Goal: Information Seeking & Learning: Learn about a topic

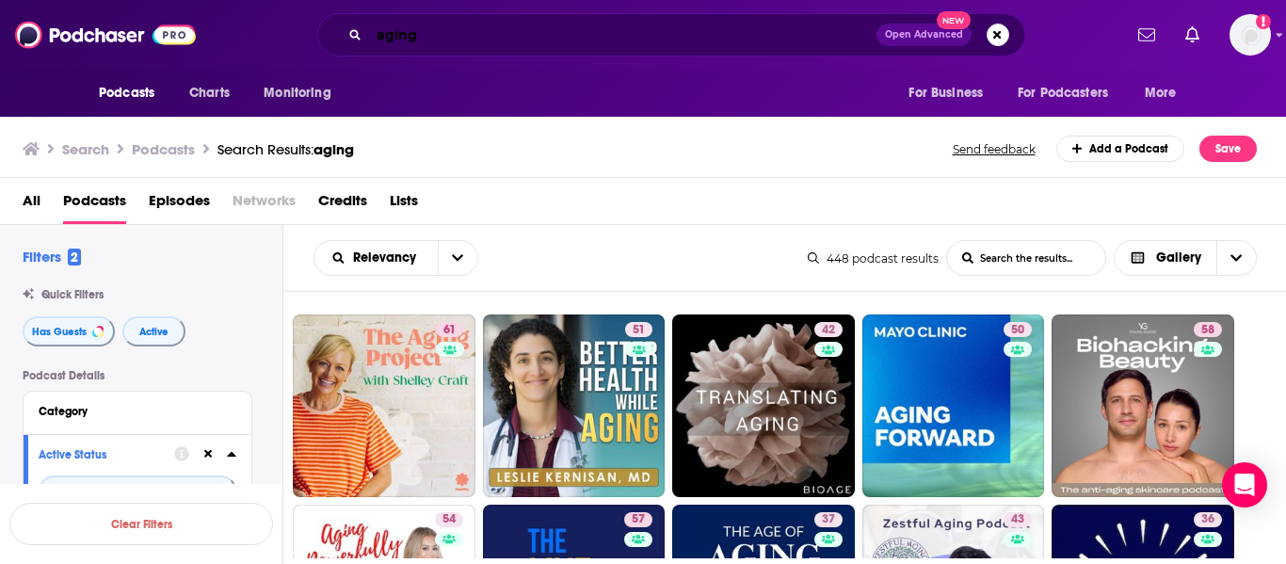
click at [443, 30] on input "aging" at bounding box center [622, 35] width 507 height 30
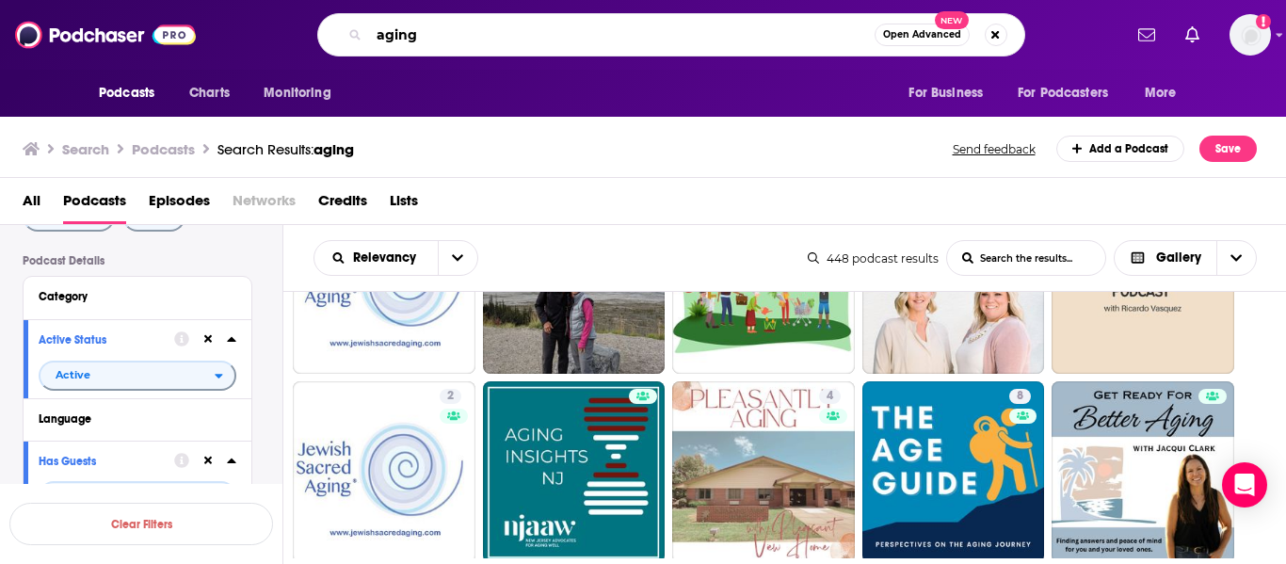
click at [443, 30] on input "aging" at bounding box center [622, 35] width 506 height 30
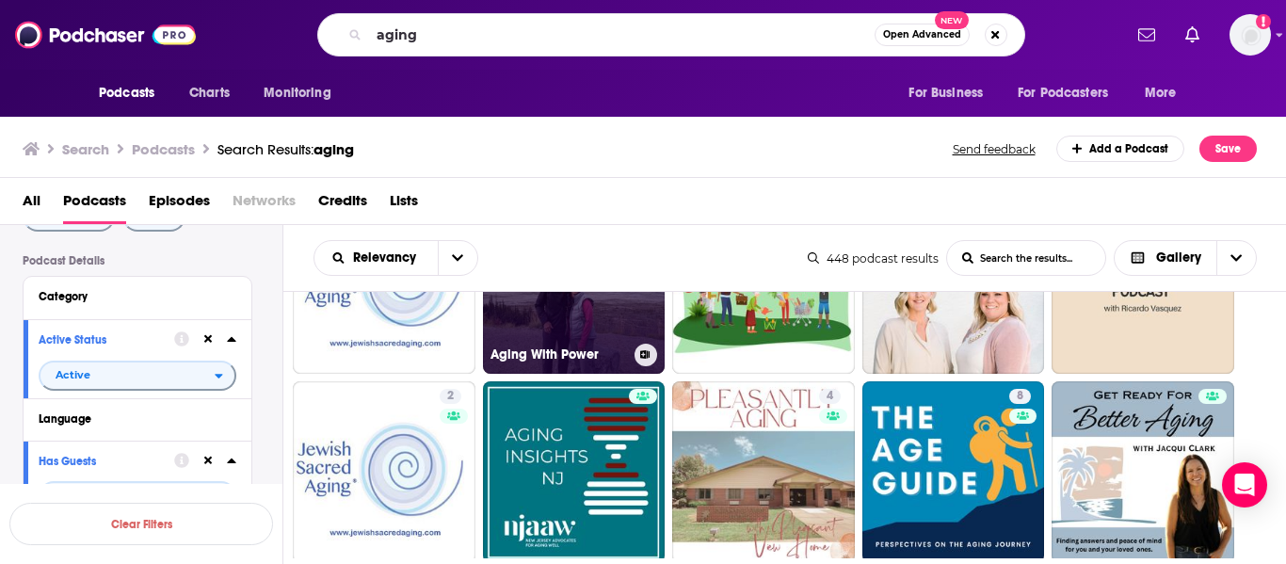
click at [551, 331] on link "Aging With Power" at bounding box center [574, 282] width 183 height 183
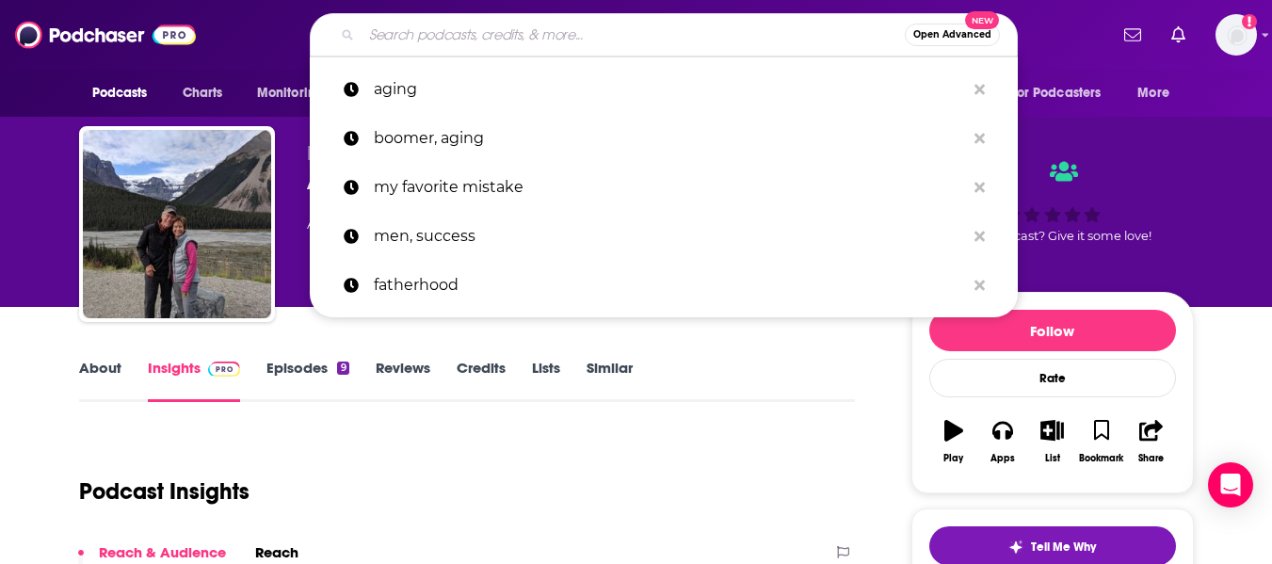
click at [566, 28] on input "Search podcasts, credits, & more..." at bounding box center [633, 35] width 543 height 30
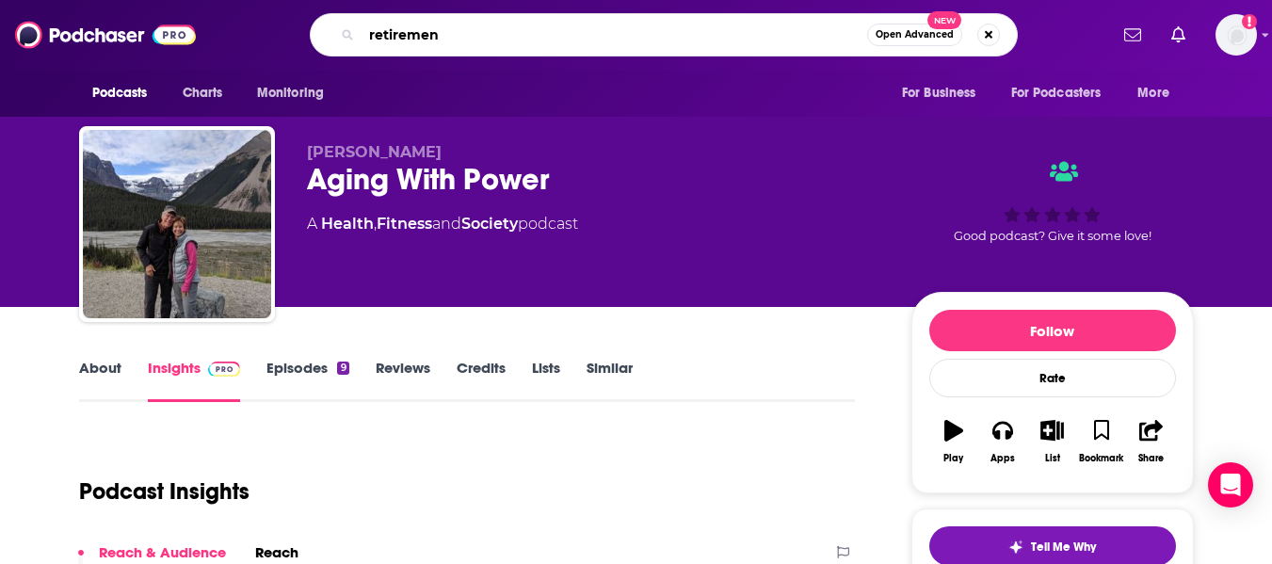
type input "retirement"
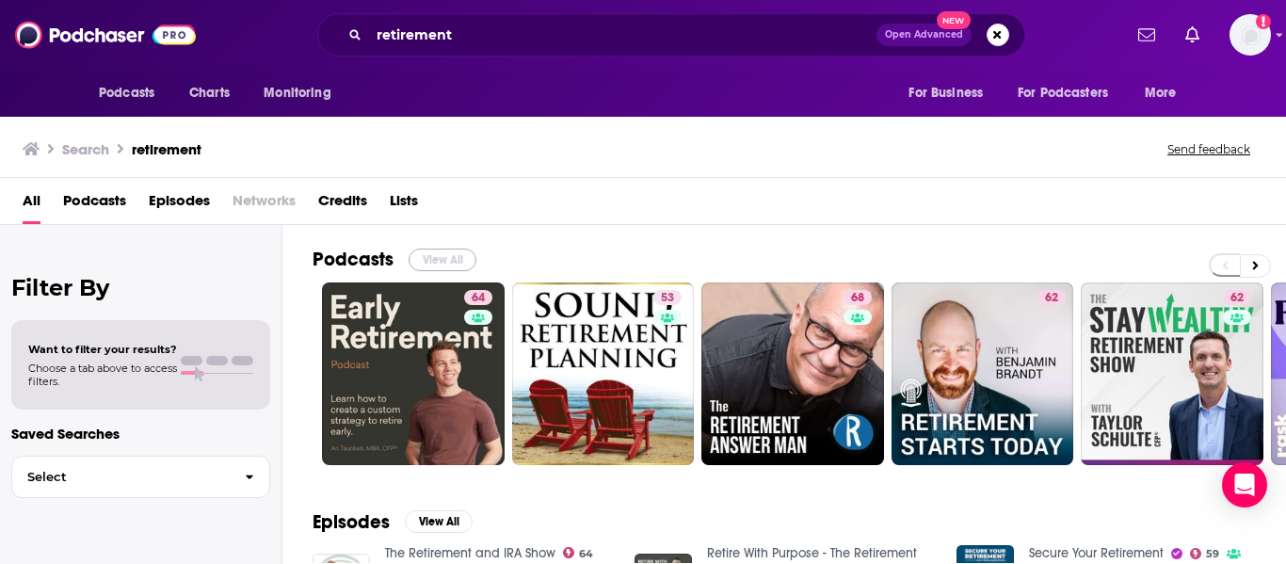
click at [440, 255] on button "View All" at bounding box center [443, 260] width 68 height 23
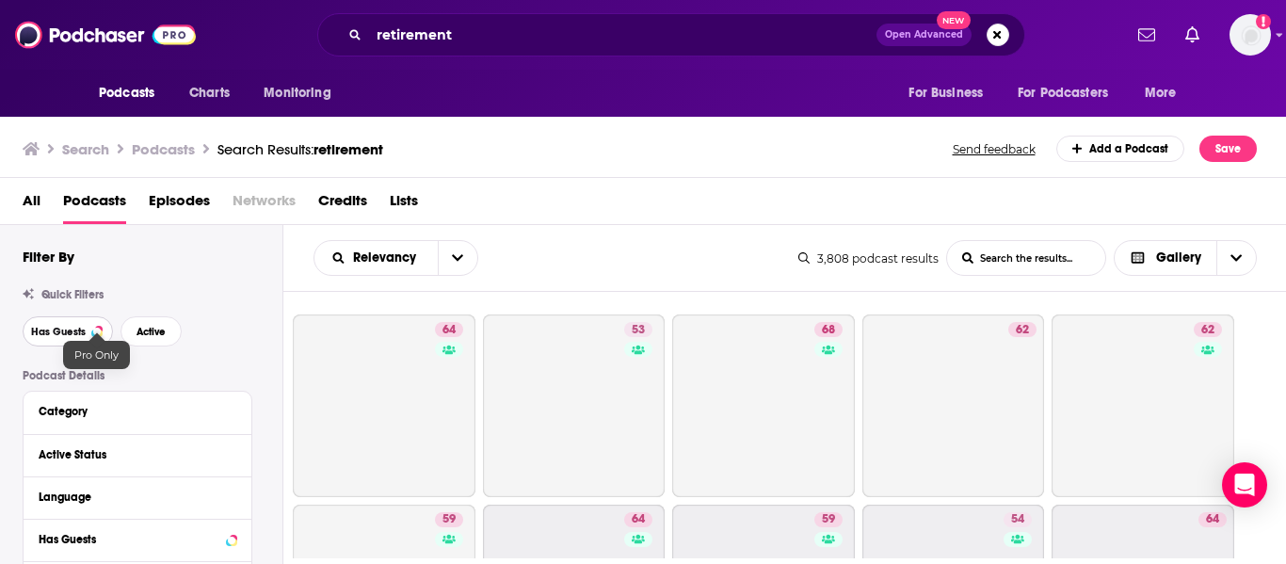
click at [93, 332] on div at bounding box center [97, 332] width 8 height 8
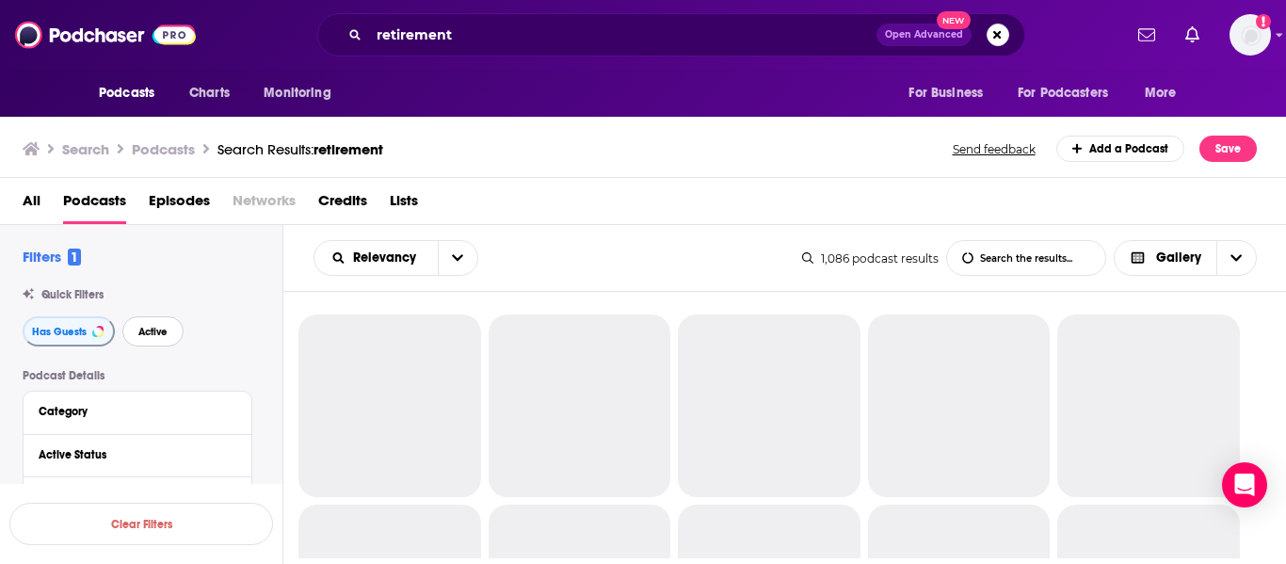
click at [141, 330] on span "Active" at bounding box center [152, 332] width 29 height 10
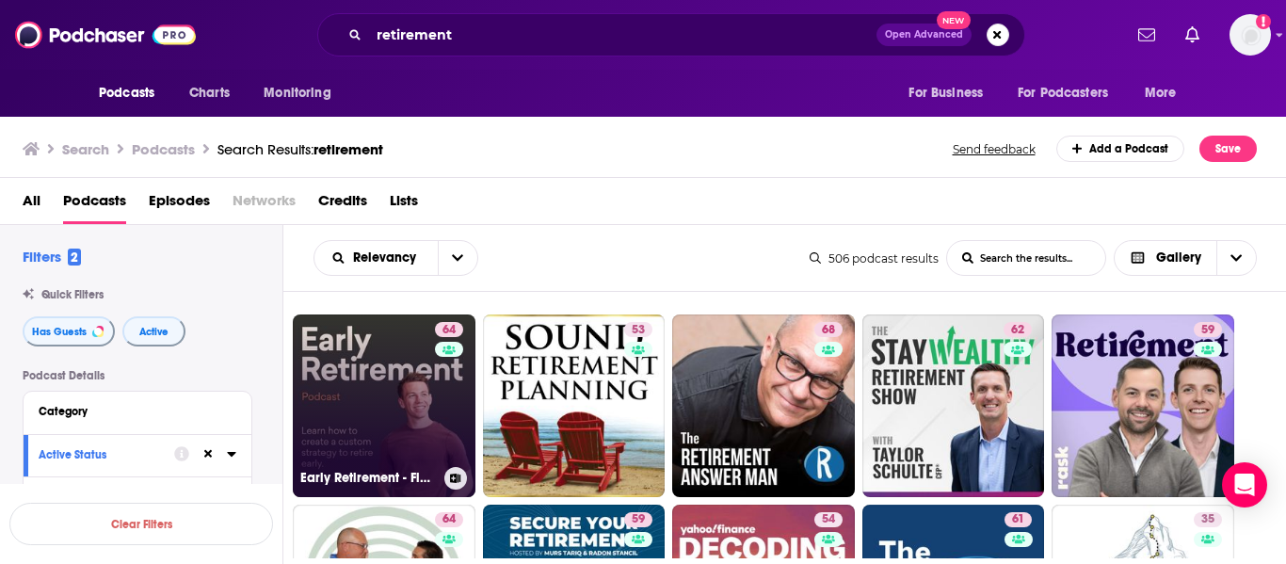
click at [336, 373] on link "64 Early Retirement - Financial Freedom (Investing, Tax Planning, Retirement St…" at bounding box center [384, 405] width 183 height 183
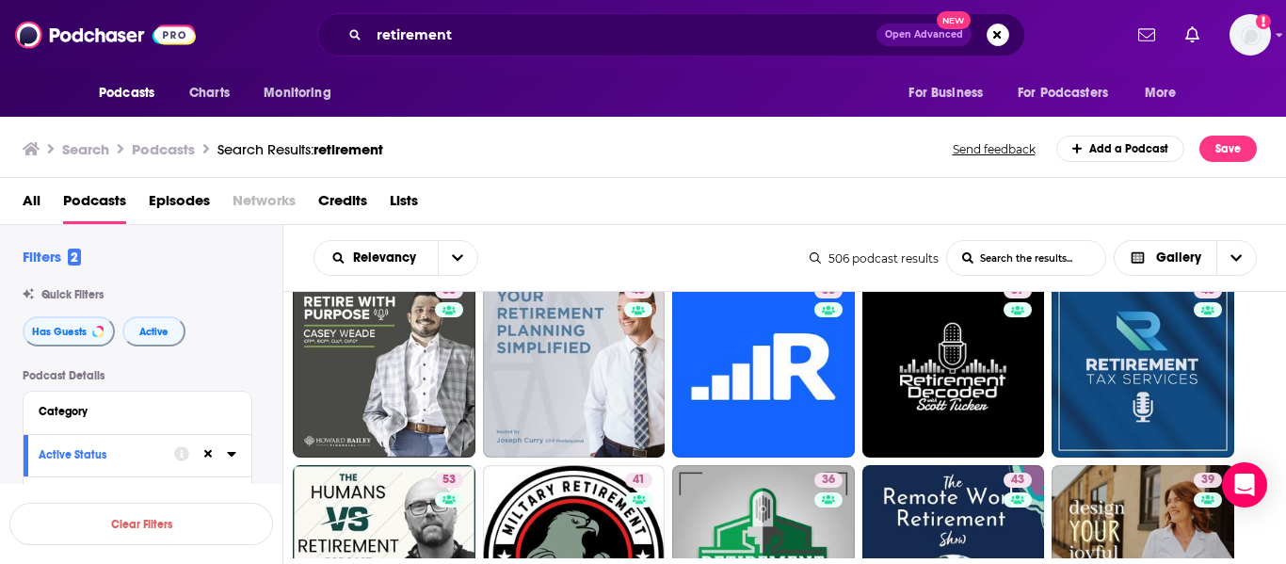
scroll to position [524, 0]
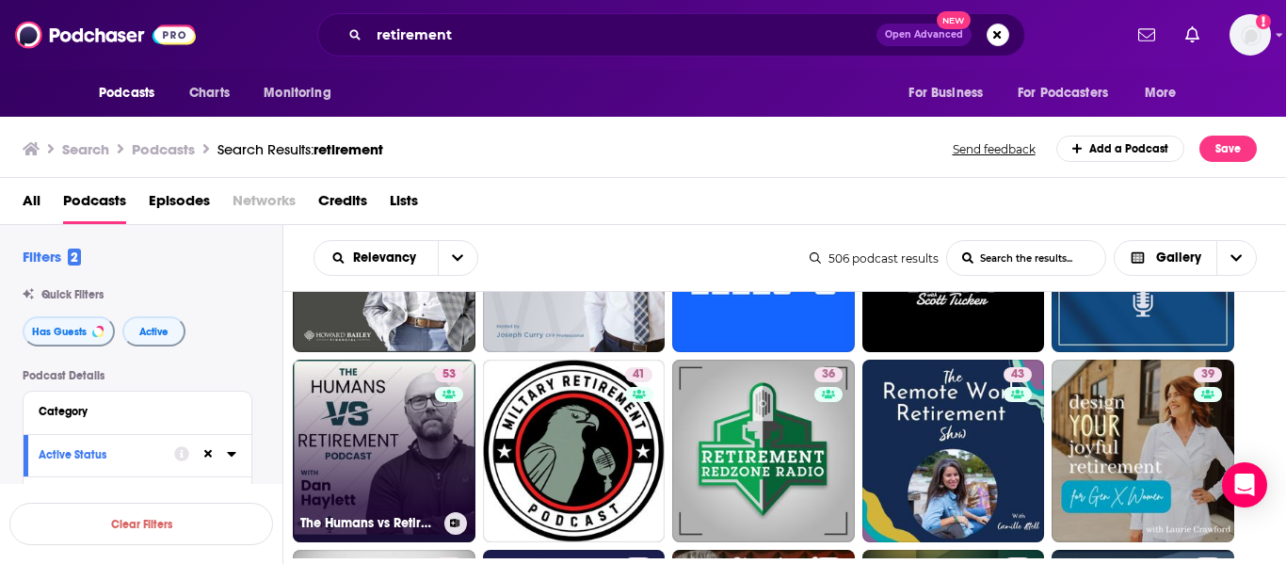
click at [375, 433] on link "53 The Humans vs Retirement Podcast" at bounding box center [384, 451] width 183 height 183
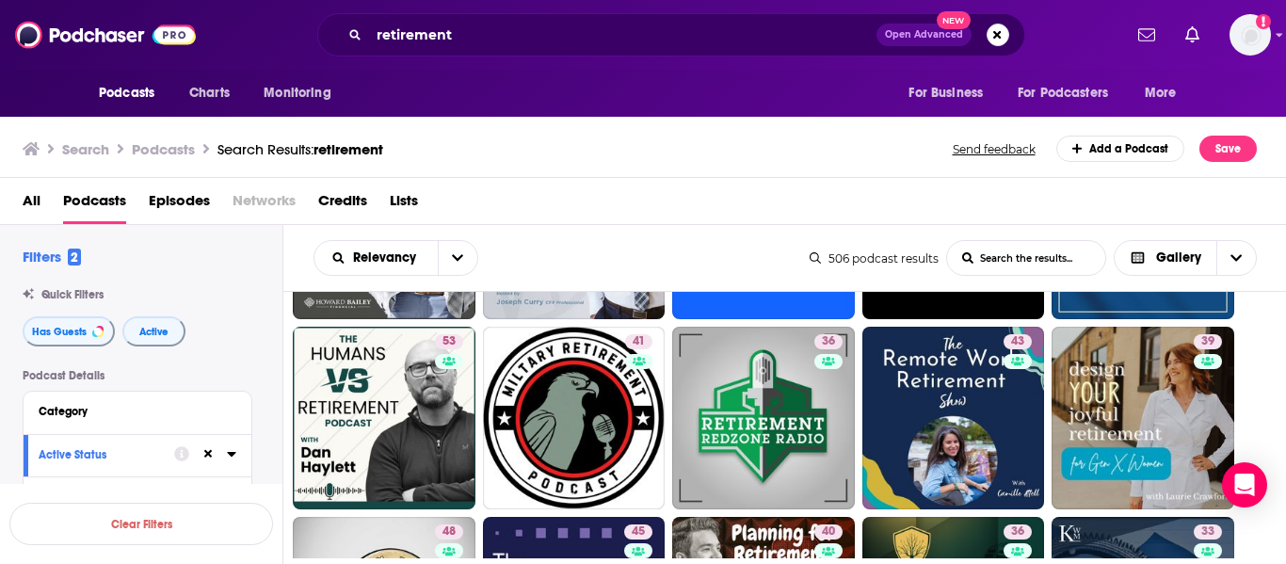
scroll to position [560, 0]
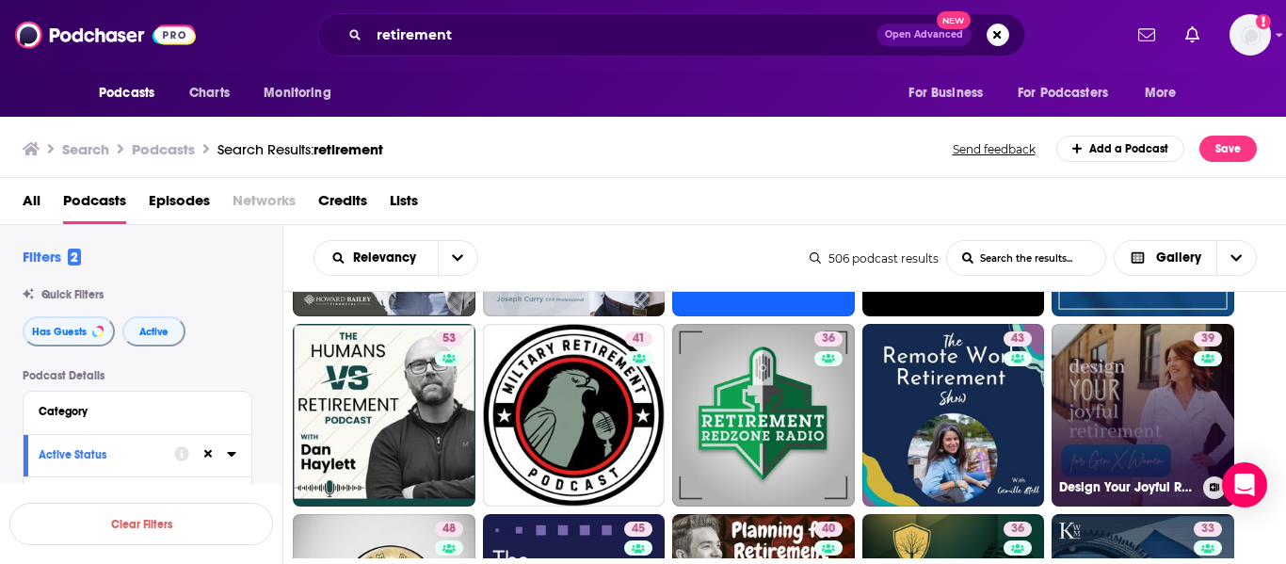
click at [1105, 384] on link "39 Design Your Joyful Retirement" at bounding box center [1143, 415] width 183 height 183
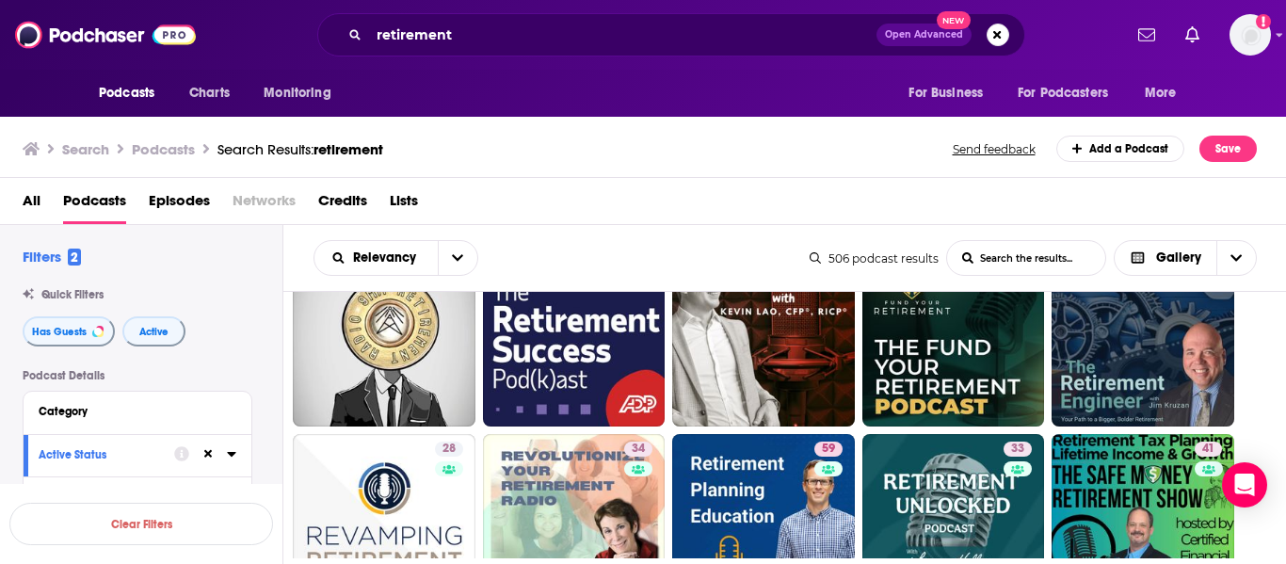
scroll to position [905, 0]
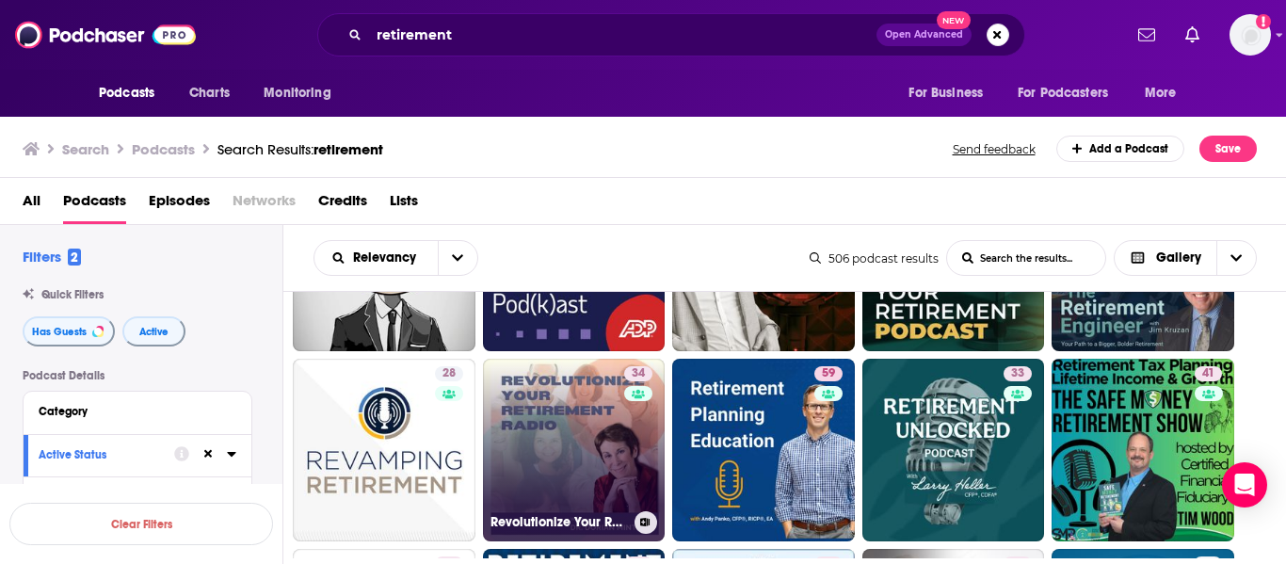
click at [539, 437] on link "34 Revolutionize Your Retirement Radio" at bounding box center [574, 450] width 183 height 183
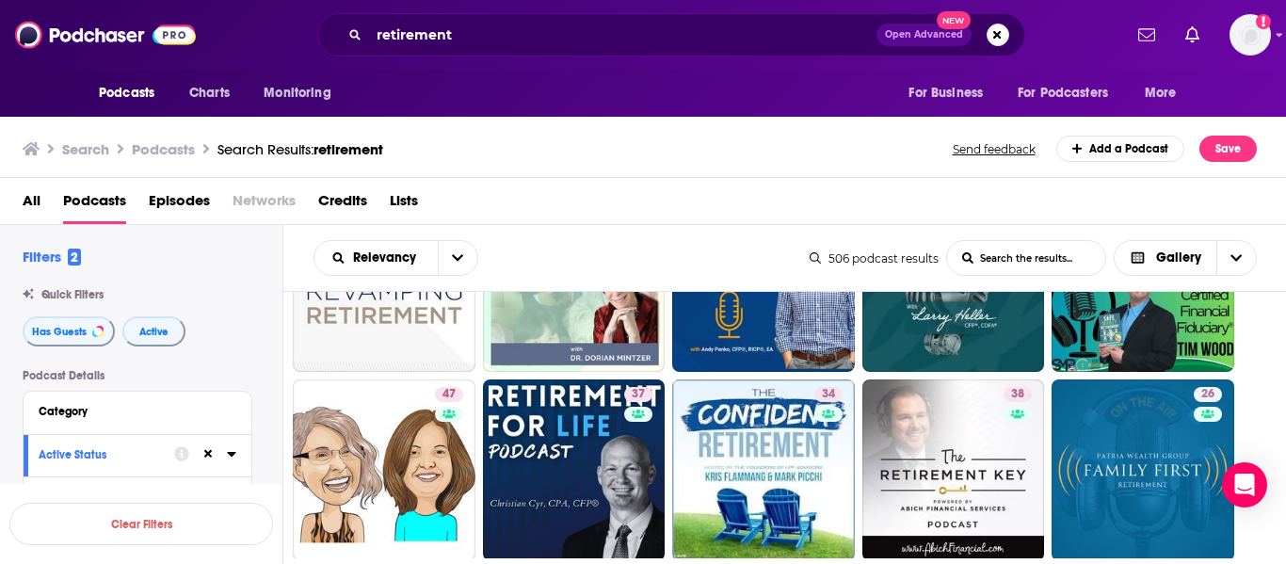
scroll to position [1075, 0]
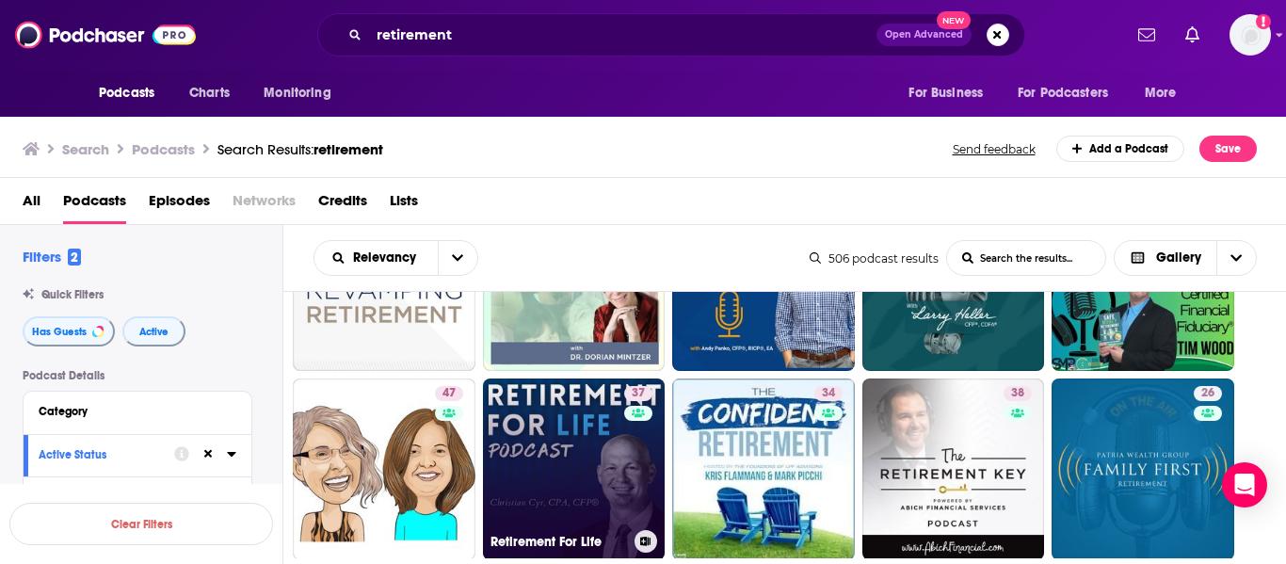
click at [583, 432] on link "37 Retirement For Life" at bounding box center [574, 469] width 183 height 183
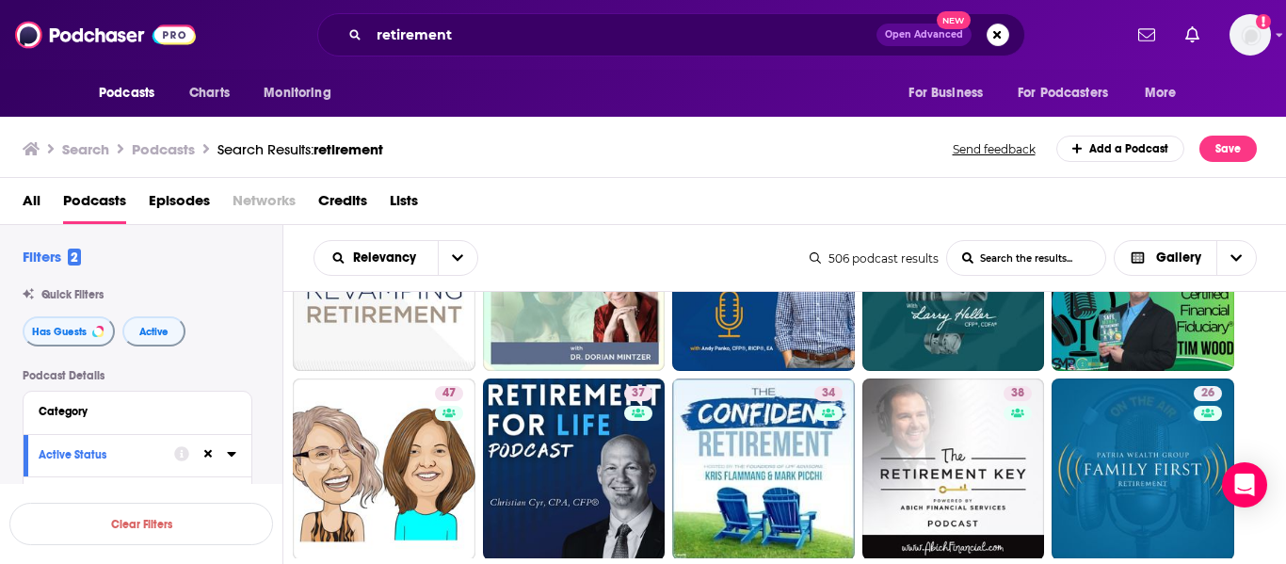
click at [518, 91] on div "Podcasts Charts Monitoring For Business For Podcasters More" at bounding box center [642, 93] width 1205 height 47
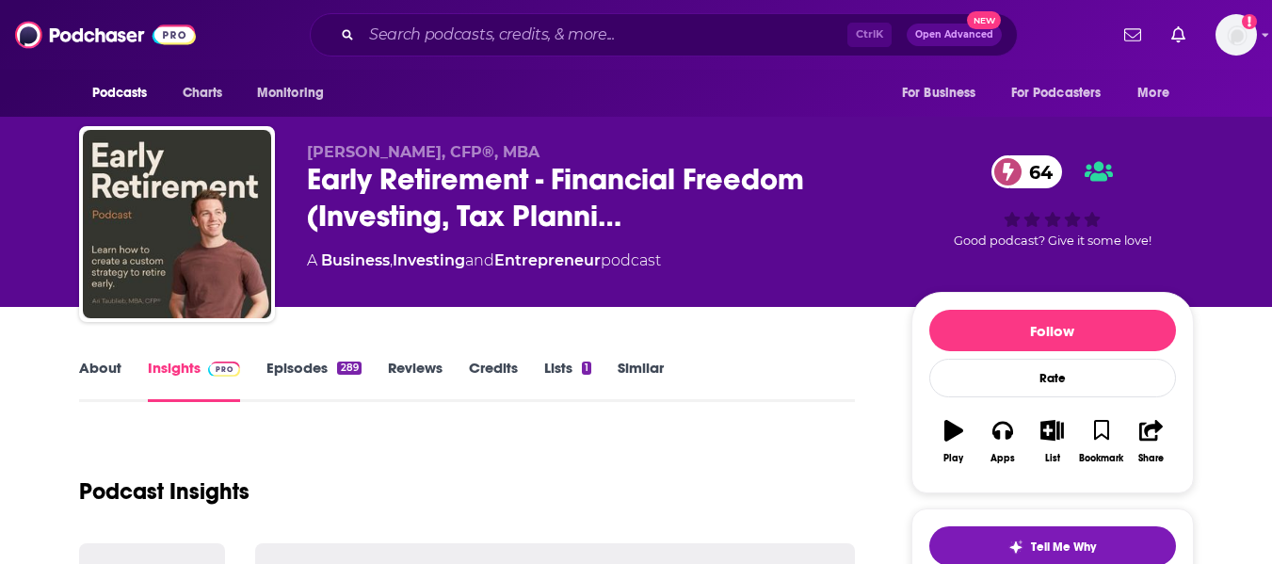
click at [105, 387] on link "About" at bounding box center [100, 380] width 42 height 43
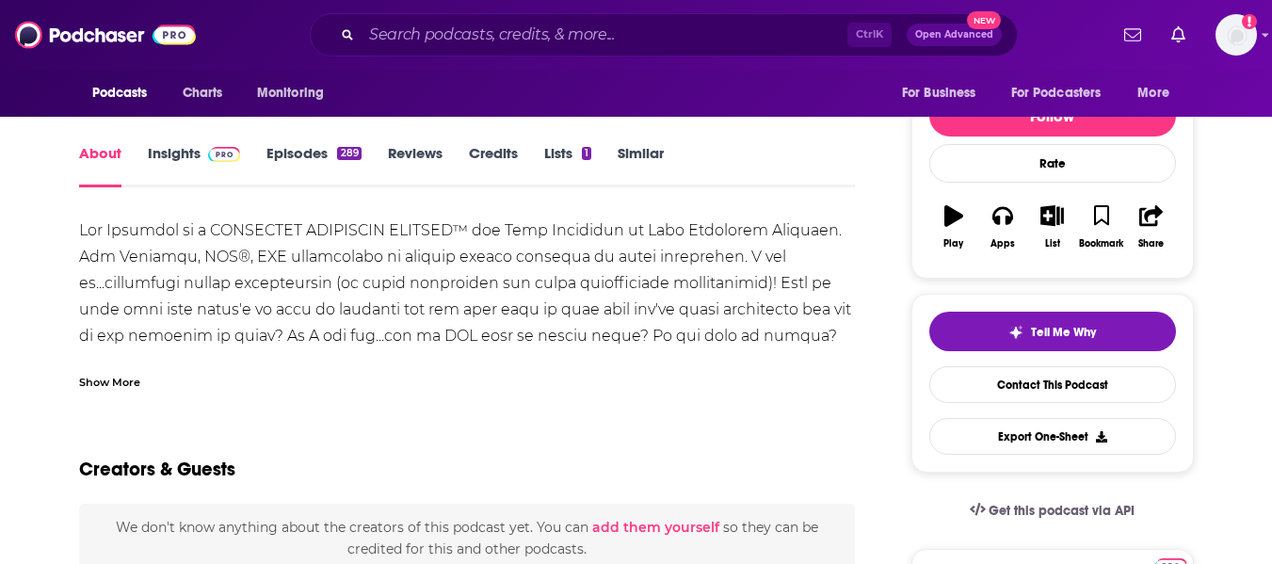
scroll to position [229, 0]
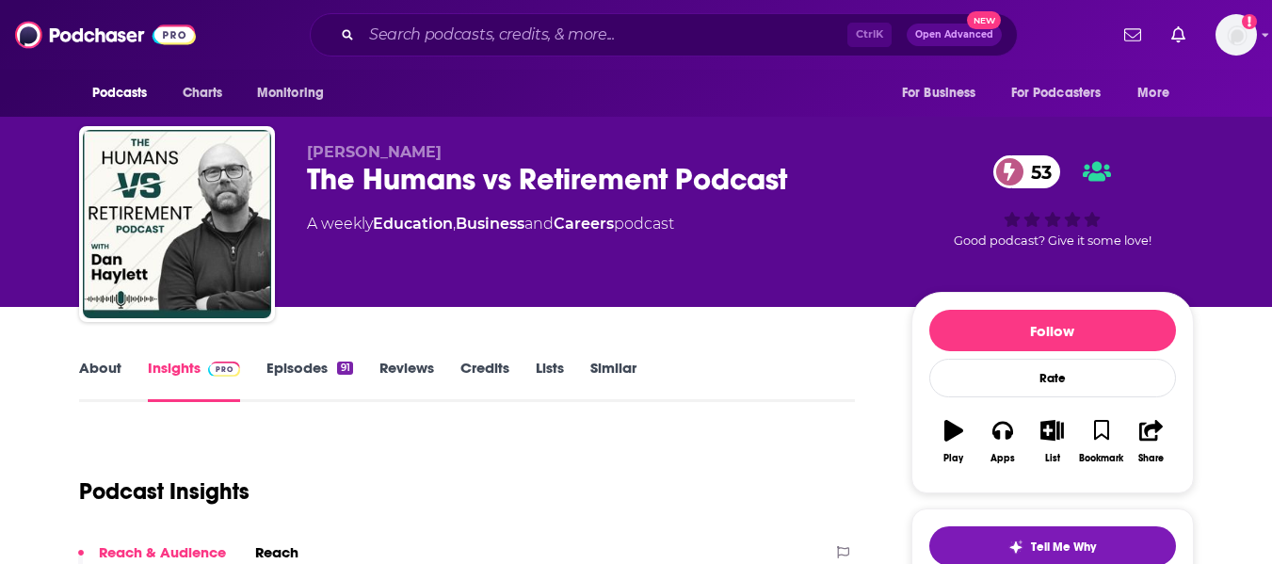
click at [369, 175] on div "The Humans vs Retirement Podcast 53" at bounding box center [594, 179] width 574 height 37
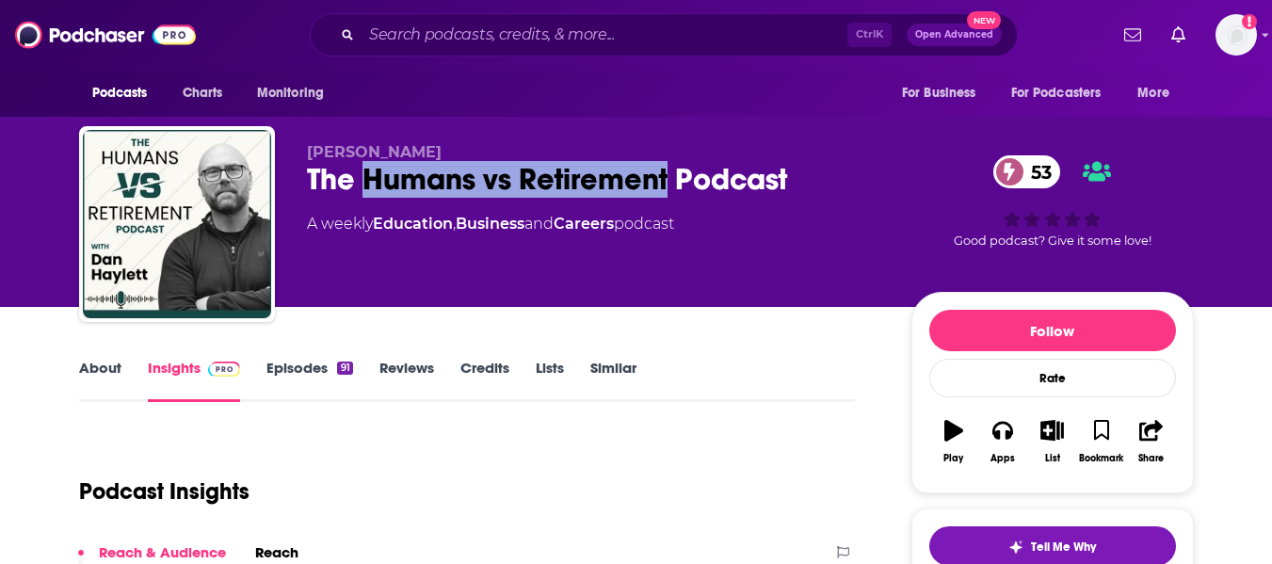
drag, startPoint x: 369, startPoint y: 175, endPoint x: 666, endPoint y: 181, distance: 296.6
click at [666, 181] on div "The Humans vs Retirement Podcast 53" at bounding box center [594, 179] width 574 height 37
copy h2 "Humans vs Retirement"
click at [666, 181] on div "The Humans vs Retirement Podcast 53" at bounding box center [594, 179] width 574 height 37
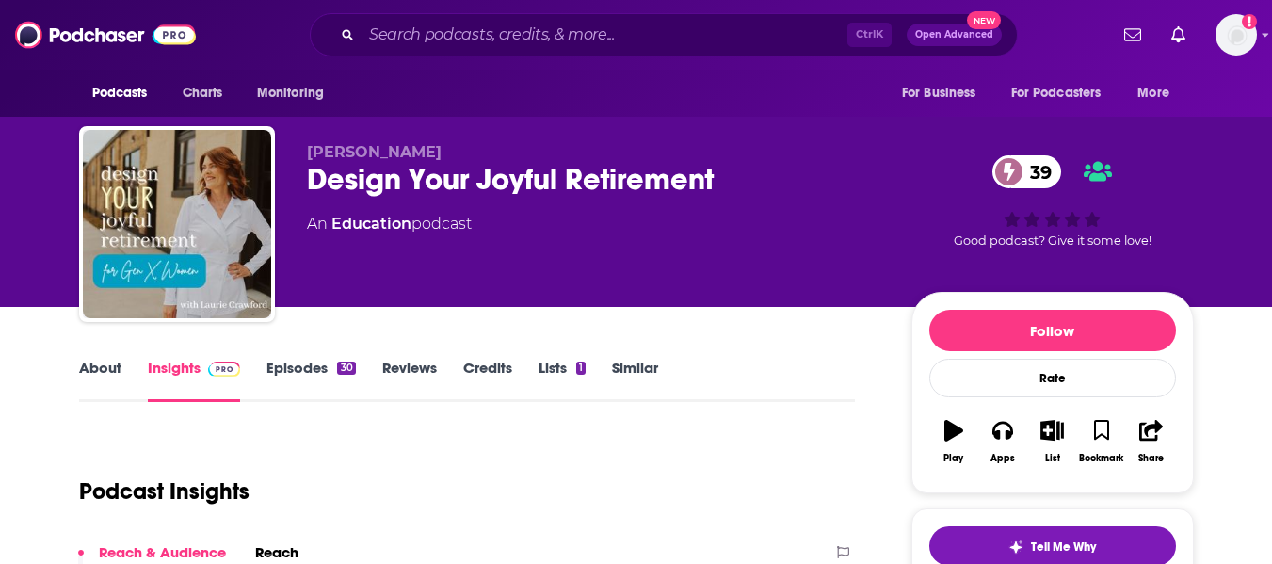
click at [90, 378] on link "About" at bounding box center [100, 380] width 42 height 43
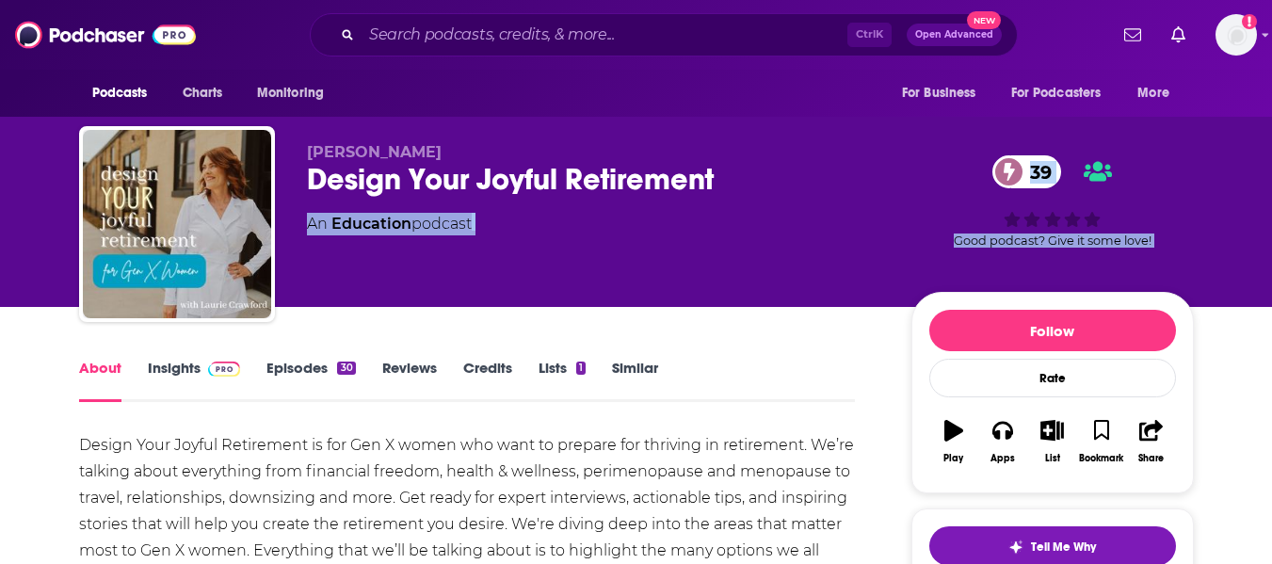
drag, startPoint x: 0, startPoint y: 359, endPoint x: 0, endPoint y: 297, distance: 62.1
click at [0, 297] on div "Laurie Crawford Design Your Joyful Retirement 39 An Education podcast 39 Good p…" at bounding box center [636, 153] width 1272 height 307
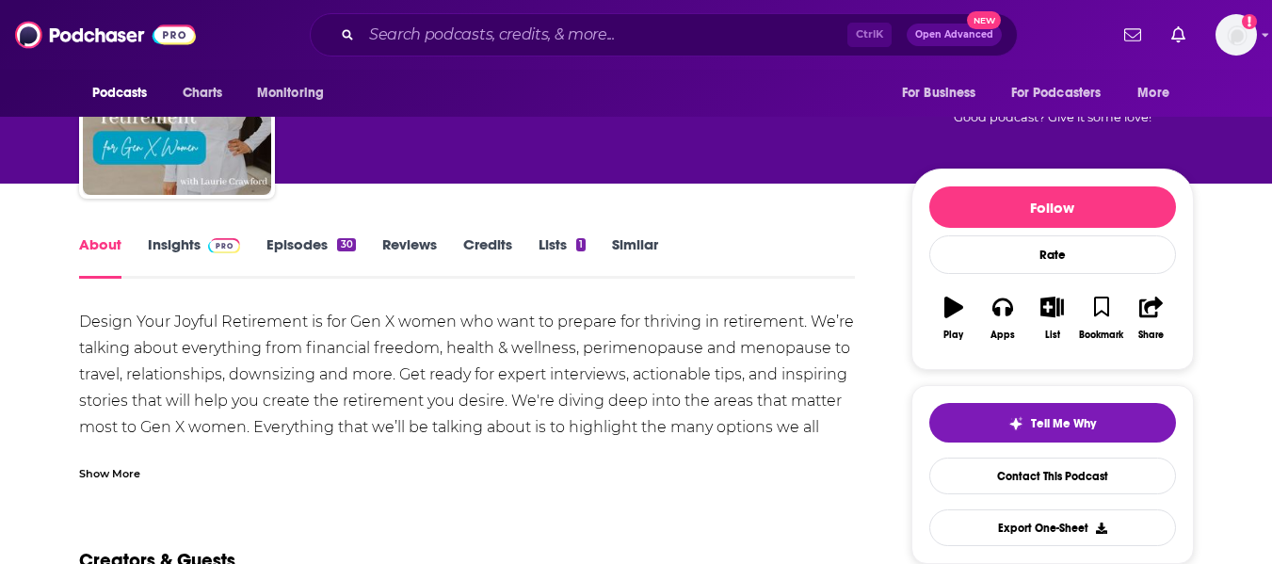
scroll to position [125, 0]
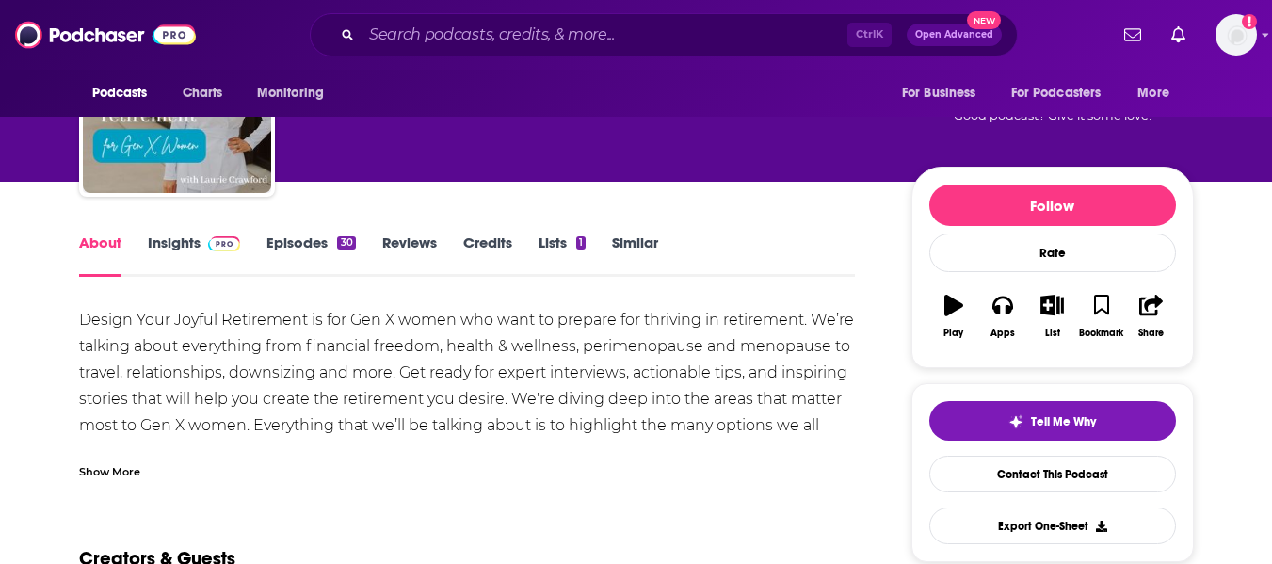
click at [111, 473] on div "Show More" at bounding box center [109, 470] width 61 height 18
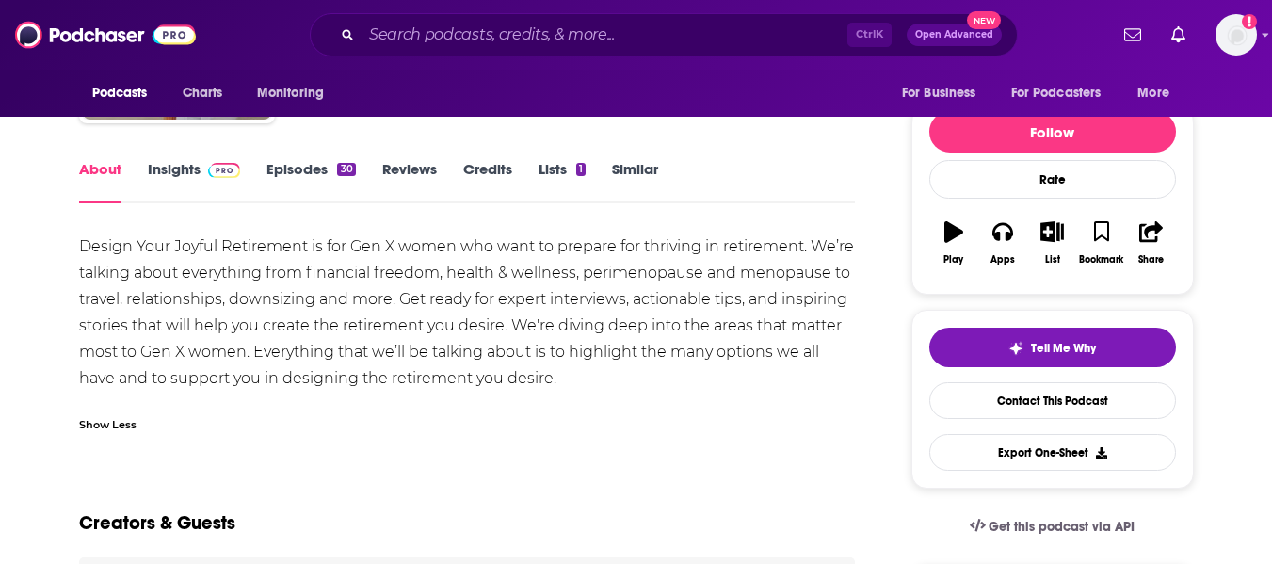
scroll to position [0, 0]
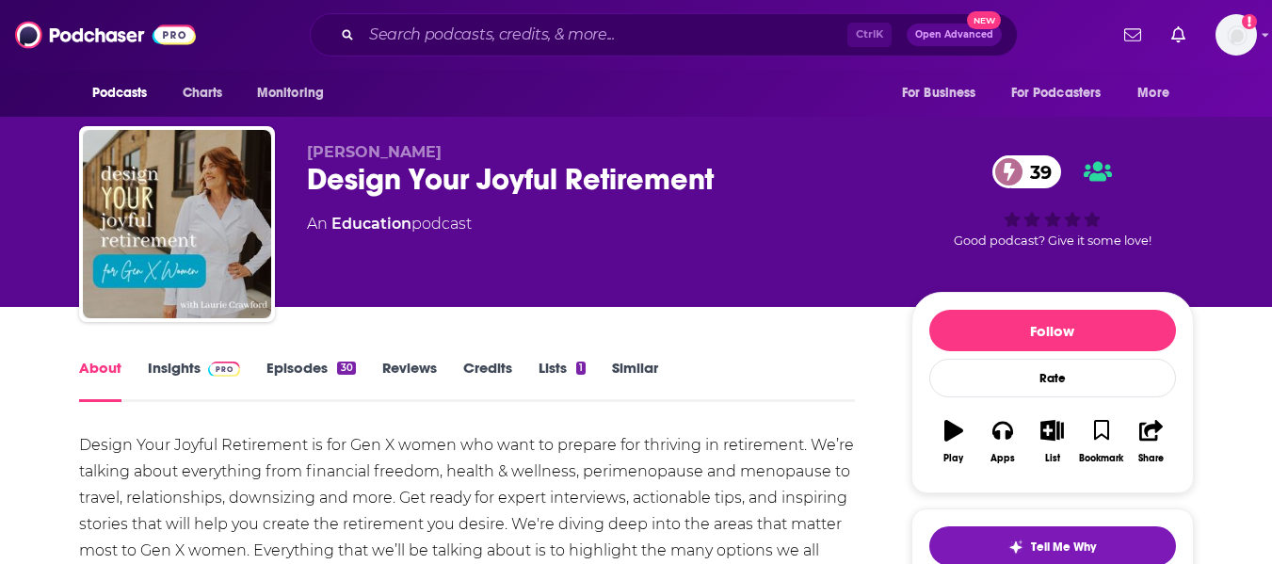
click at [317, 188] on div "Design Your Joyful Retirement 39" at bounding box center [594, 179] width 574 height 37
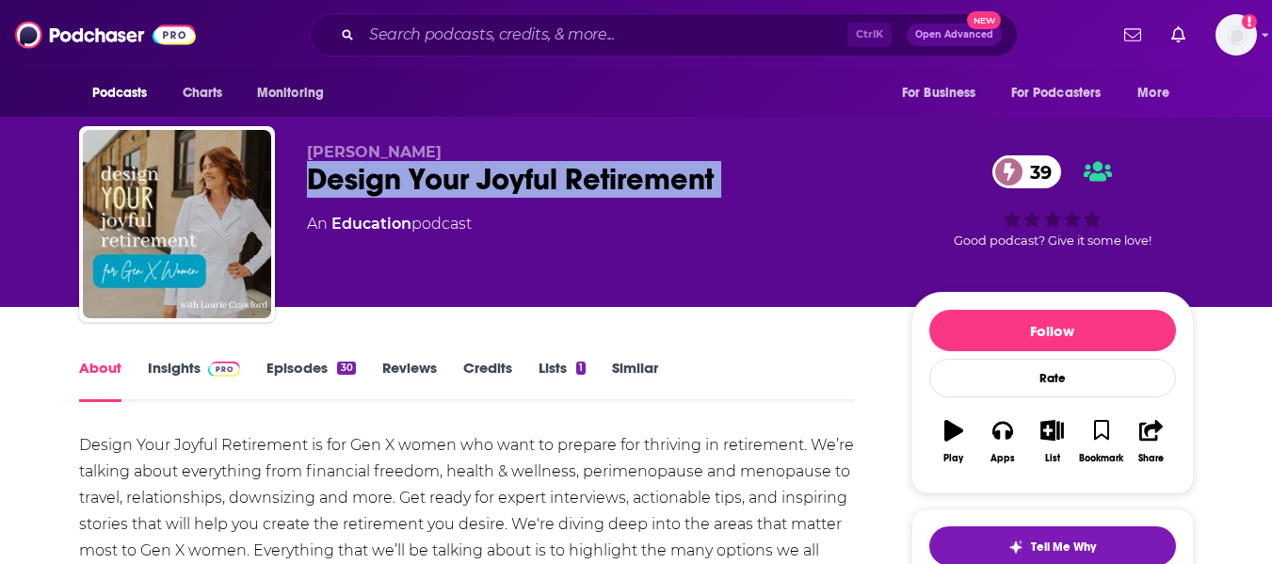
click at [317, 188] on div "Design Your Joyful Retirement 39" at bounding box center [594, 179] width 574 height 37
copy div "Design Your Joyful Retirement 39"
click at [510, 179] on div "Design Your Joyful Retirement 39" at bounding box center [594, 179] width 574 height 37
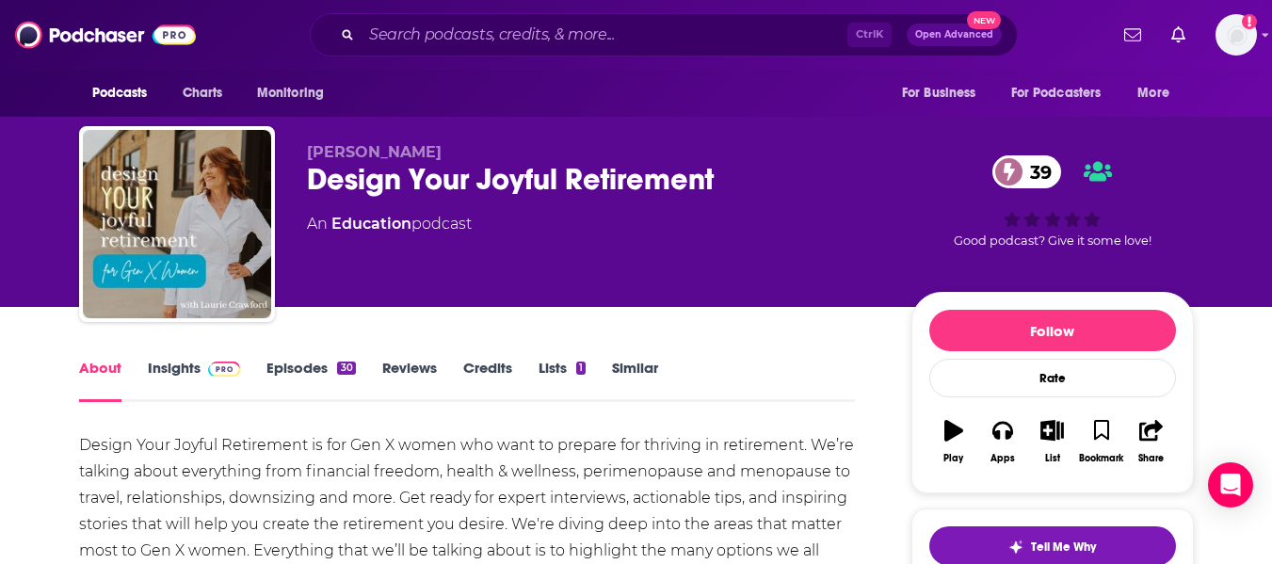
click at [162, 374] on link "Insights" at bounding box center [194, 380] width 93 height 43
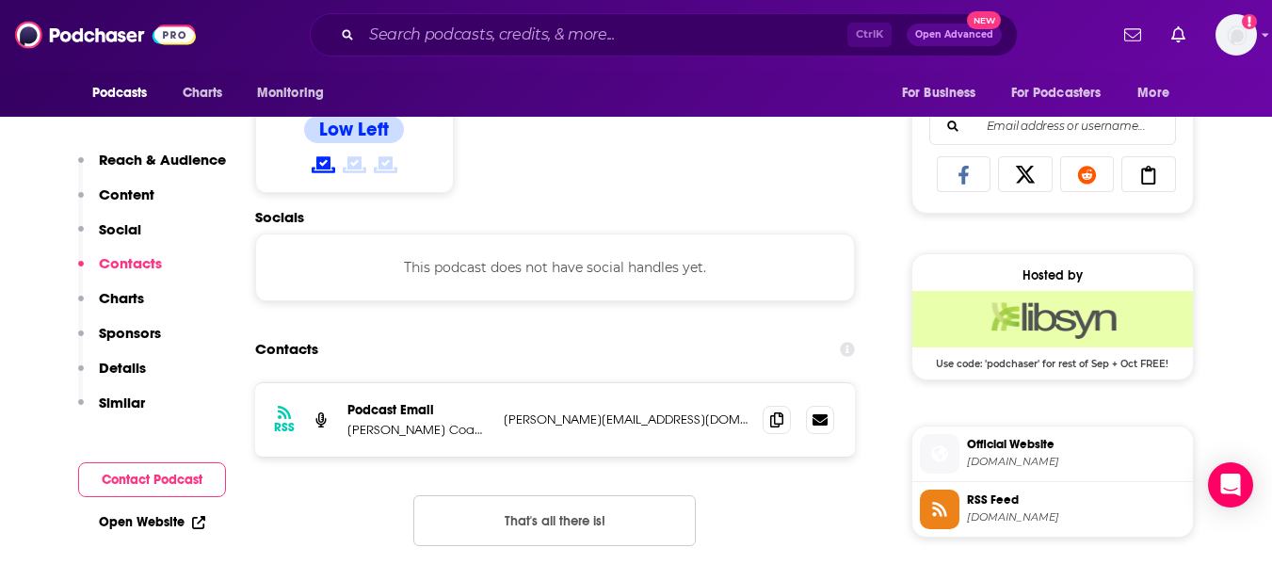
scroll to position [1195, 0]
drag, startPoint x: 348, startPoint y: 429, endPoint x: 438, endPoint y: 431, distance: 89.5
click at [438, 431] on p "Laurie Crawford Coaching, LLC" at bounding box center [417, 429] width 141 height 16
copy p "Laurie Crawford"
click at [769, 418] on span at bounding box center [777, 418] width 28 height 28
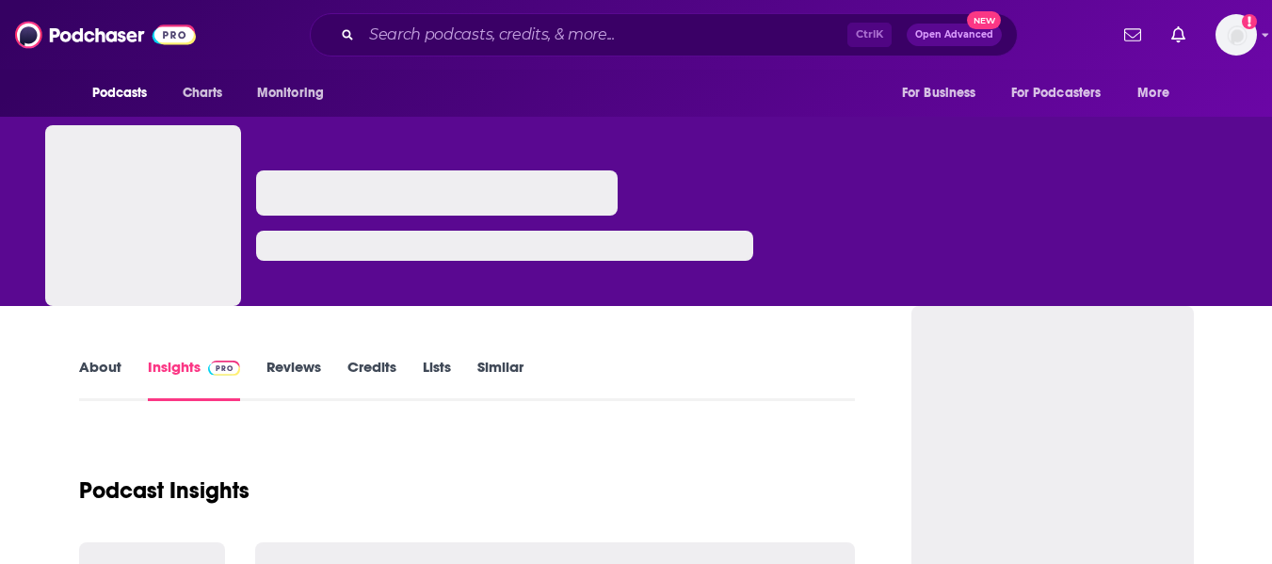
click at [104, 370] on link "About" at bounding box center [100, 379] width 42 height 43
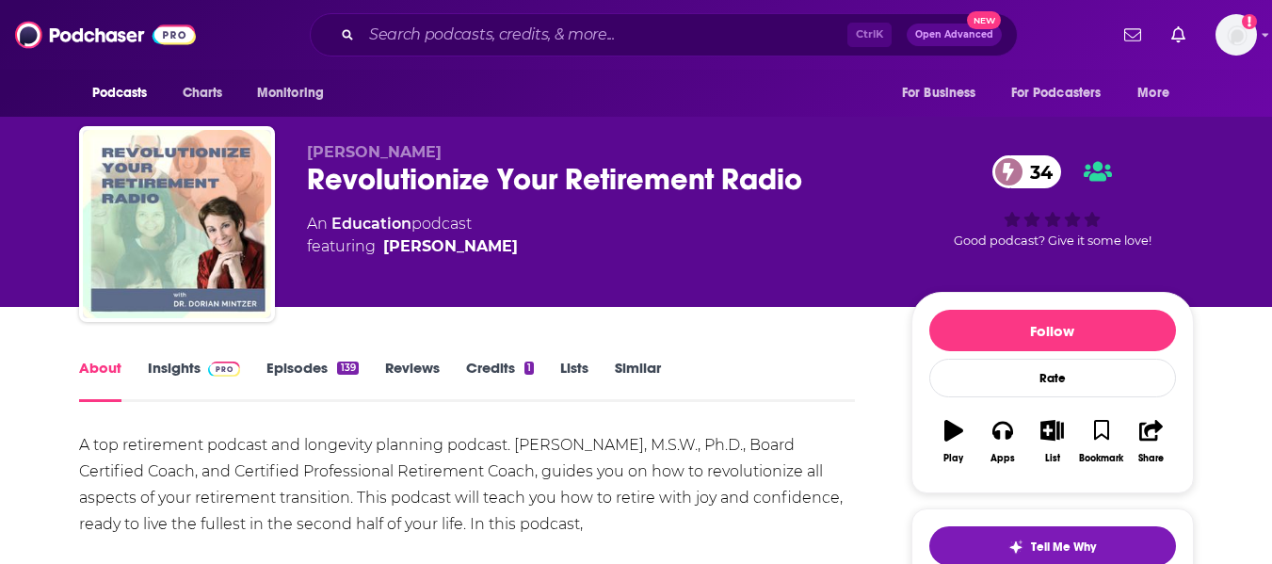
click at [0, 285] on div "Dorian Mintzer Revolutionize Your Retirement Radio 34 An Education podcast feat…" at bounding box center [636, 153] width 1272 height 307
click at [367, 178] on div "Revolutionize Your Retirement Radio 34" at bounding box center [594, 179] width 574 height 37
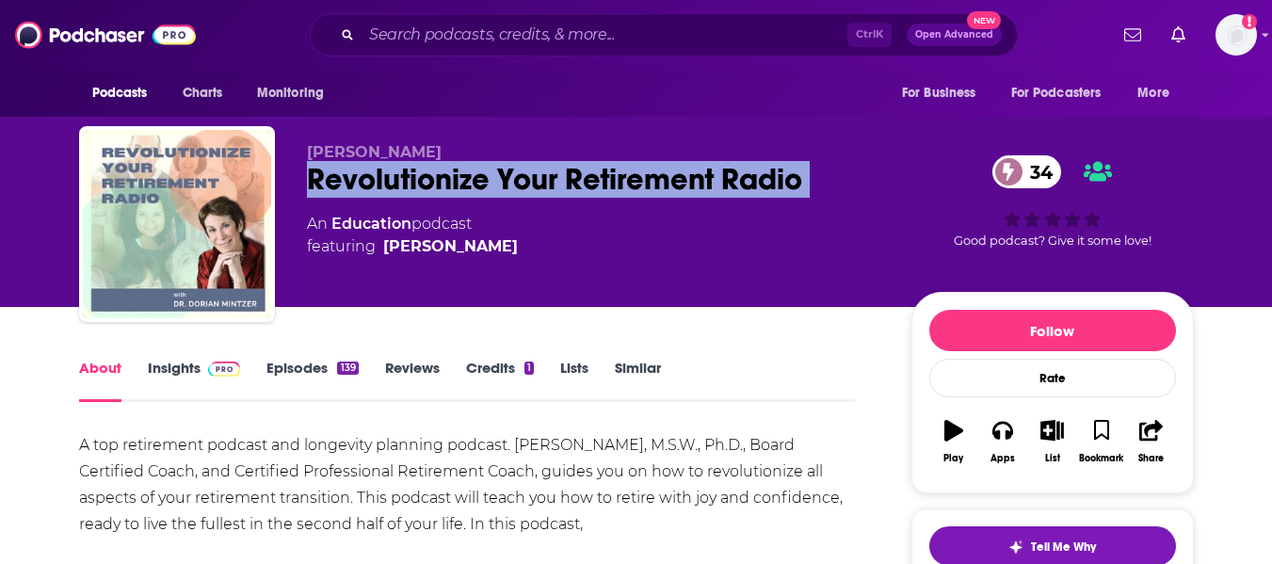
click at [367, 178] on div "Revolutionize Your Retirement Radio 34" at bounding box center [594, 179] width 574 height 37
copy div "Revolutionize Your Retirement Radio 34"
click at [566, 170] on div "Revolutionize Your Retirement Radio 34" at bounding box center [594, 179] width 574 height 37
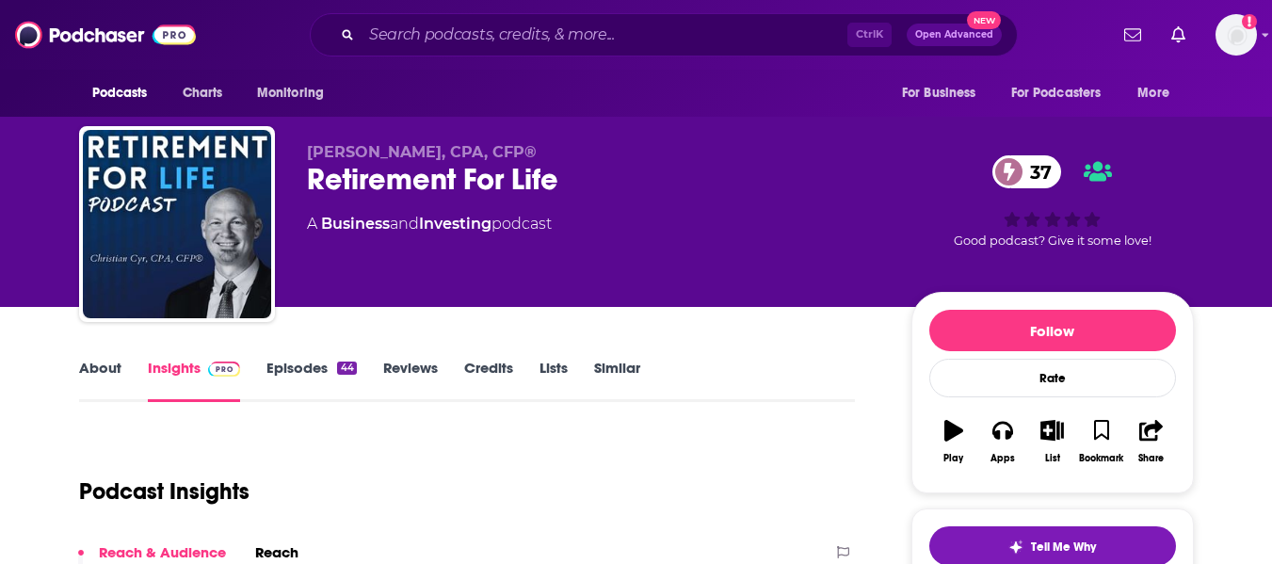
click at [108, 377] on link "About" at bounding box center [100, 380] width 42 height 43
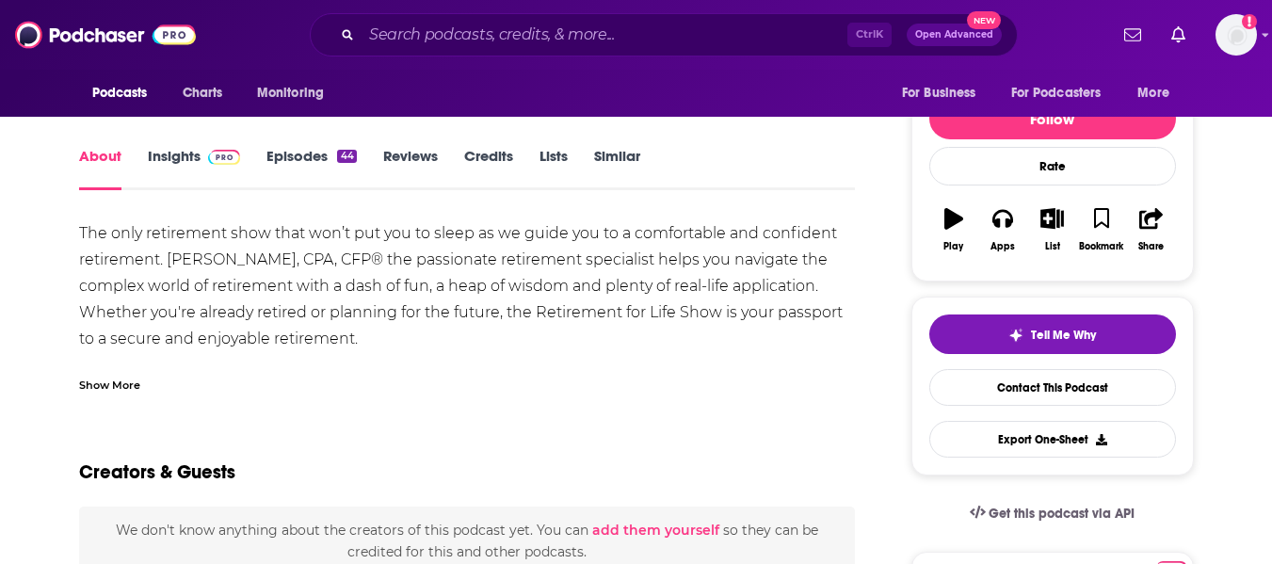
scroll to position [213, 0]
click at [120, 383] on div "Show More" at bounding box center [109, 383] width 61 height 18
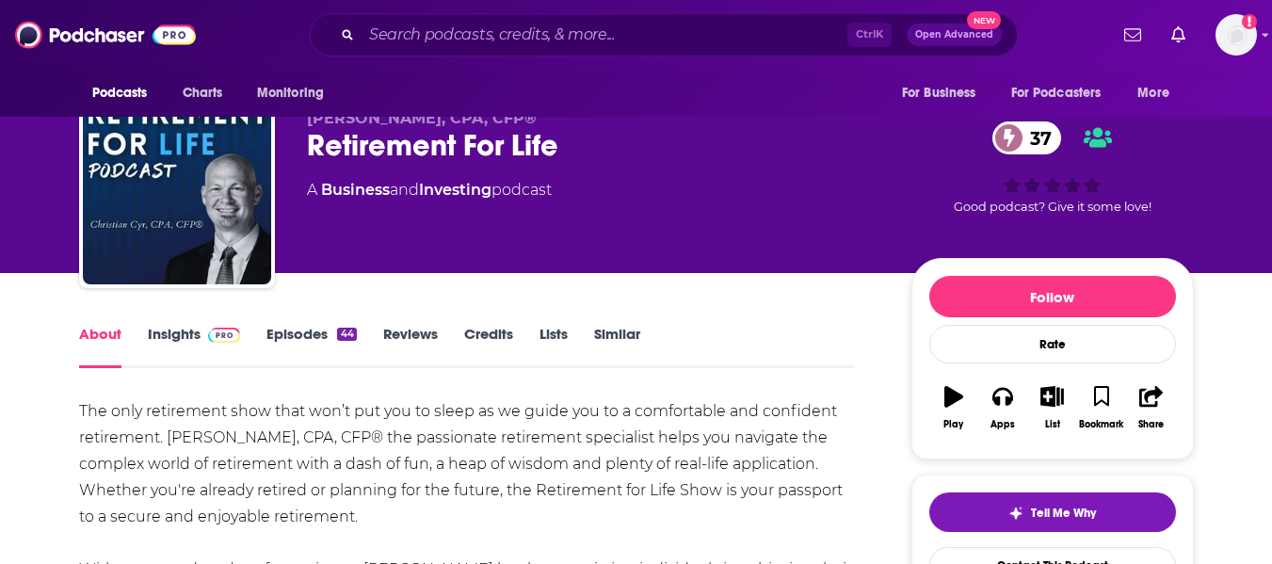
scroll to position [0, 0]
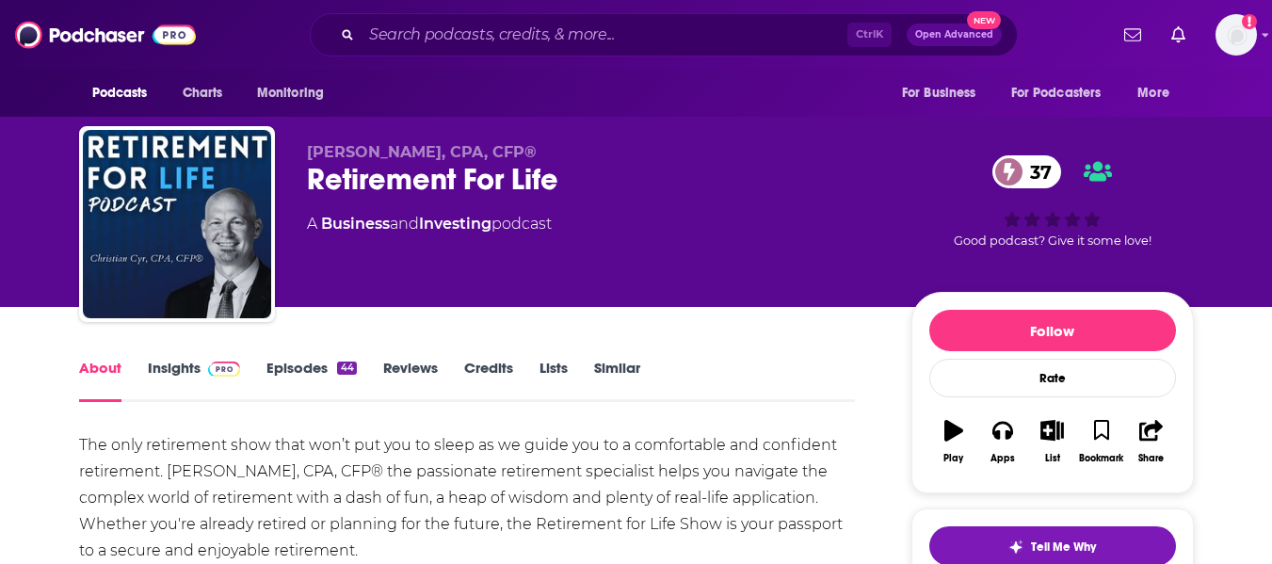
click at [388, 169] on div "Retirement For Life 37" at bounding box center [594, 179] width 574 height 37
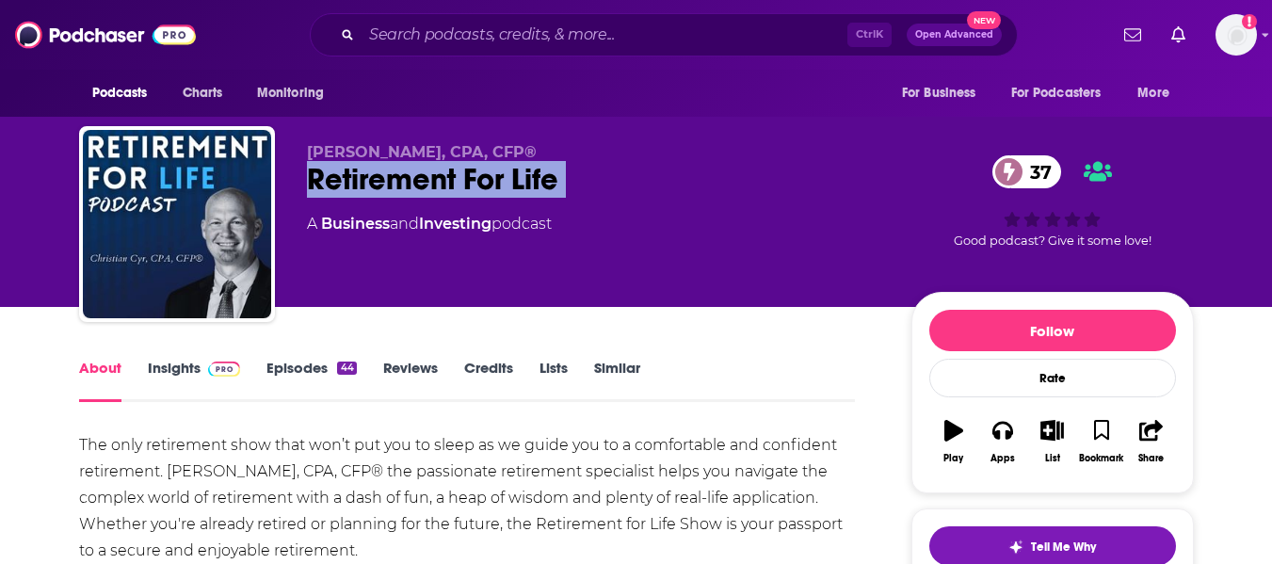
click at [388, 169] on div "Retirement For Life 37" at bounding box center [594, 179] width 574 height 37
copy div "Retirement For Life 37"
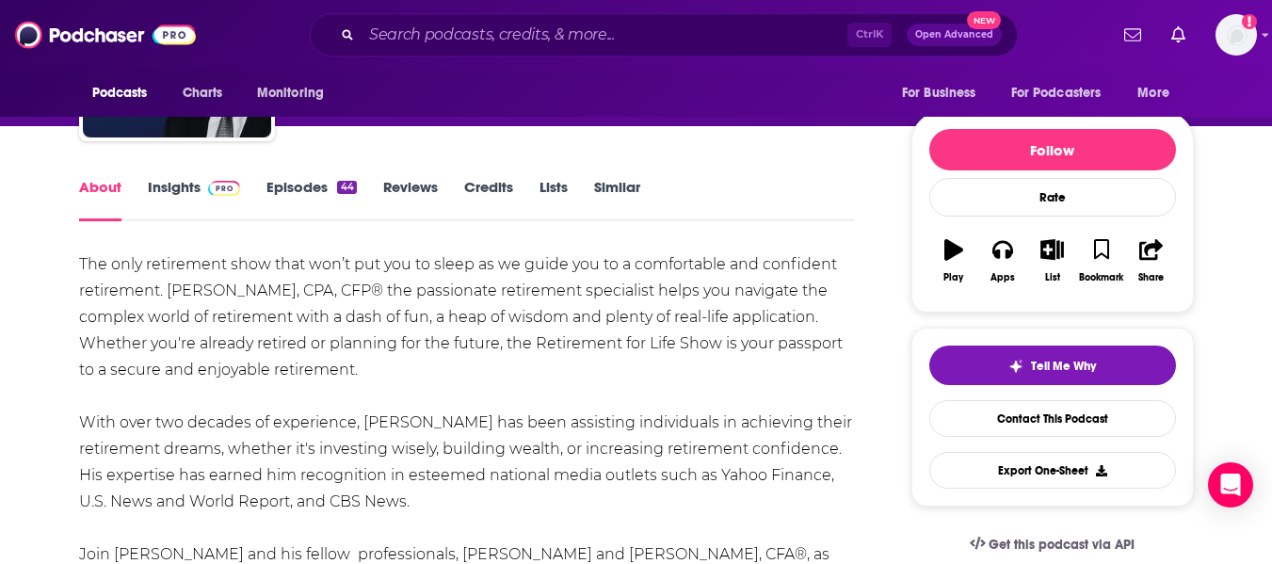
scroll to position [180, 0]
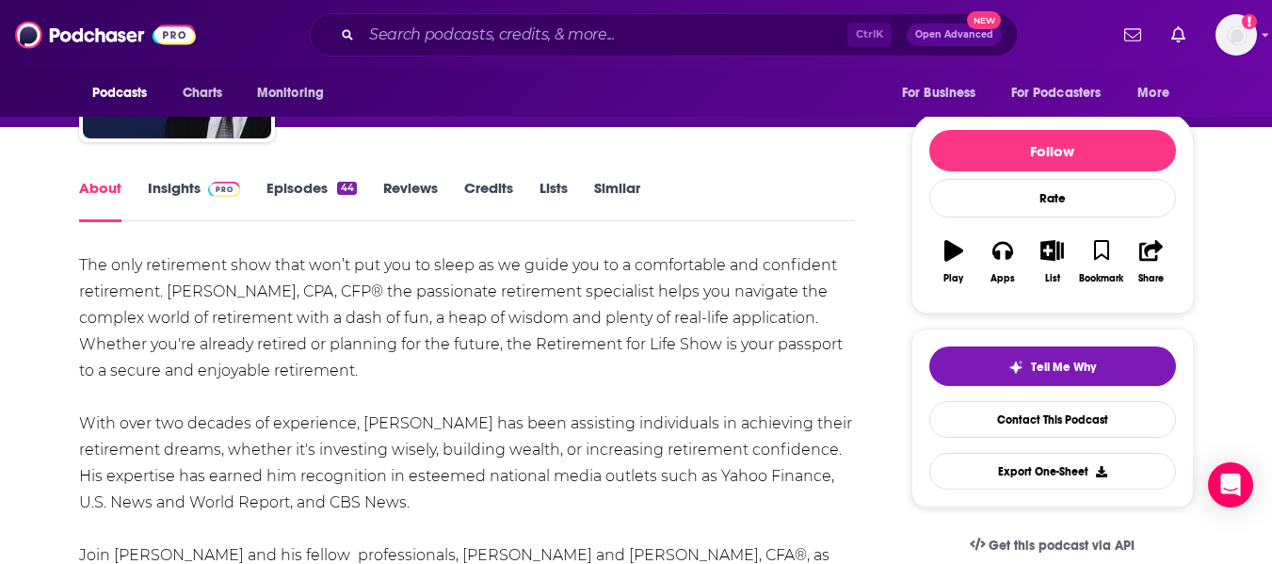
click at [160, 195] on link "Insights" at bounding box center [194, 200] width 93 height 43
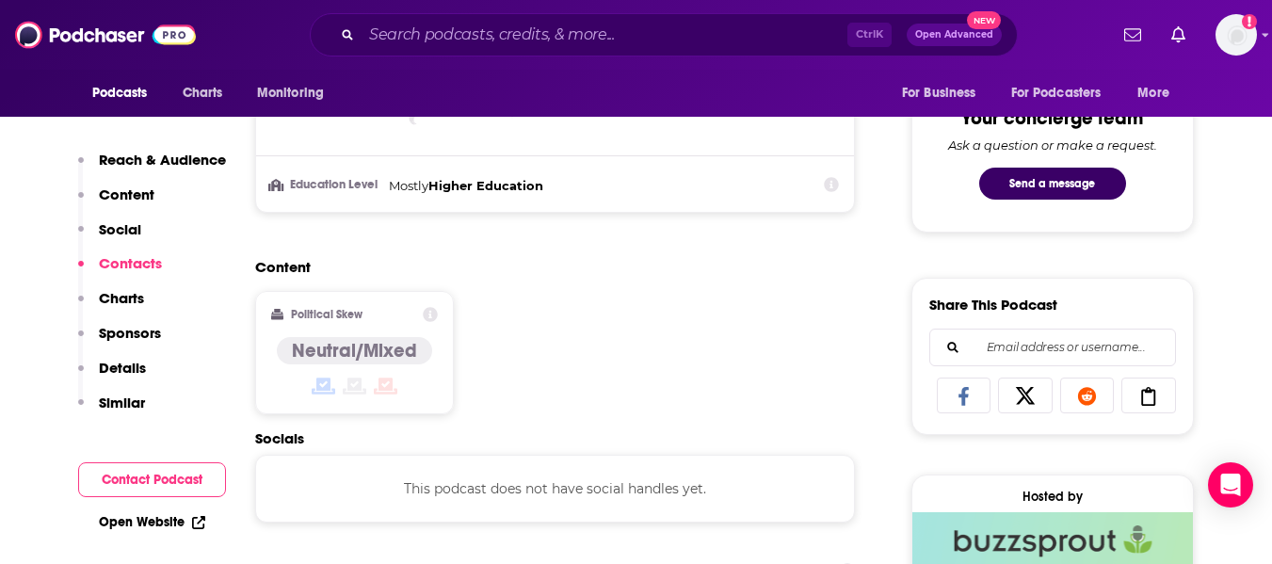
scroll to position [1317, 0]
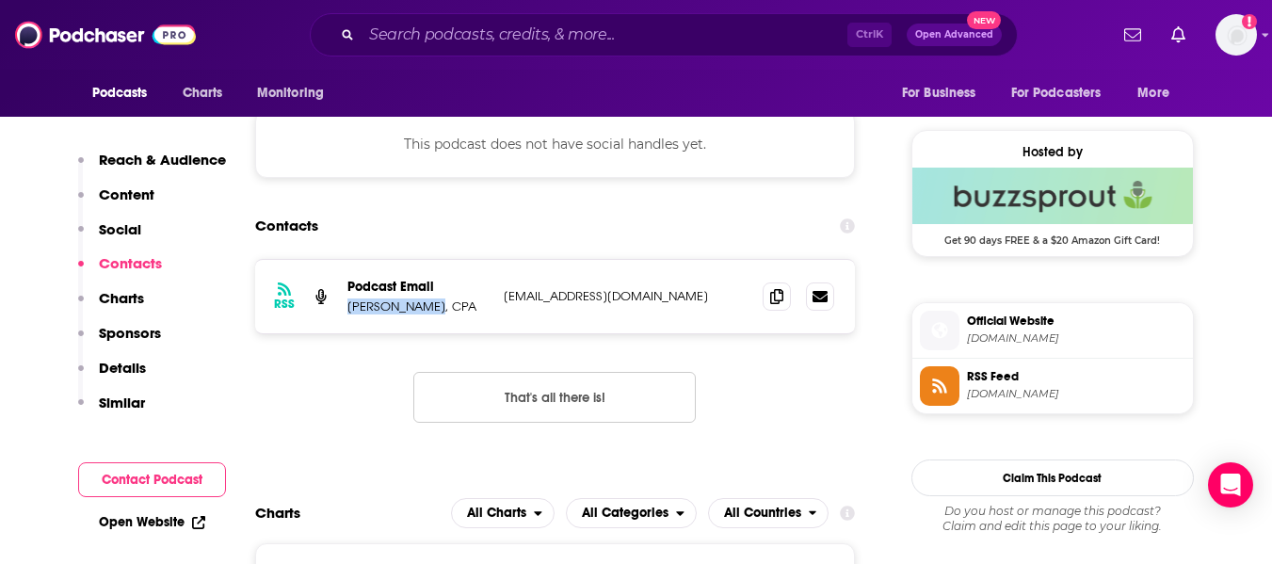
drag, startPoint x: 348, startPoint y: 309, endPoint x: 418, endPoint y: 310, distance: 69.7
click at [418, 310] on p "[PERSON_NAME], CPA" at bounding box center [417, 306] width 141 height 16
copy p "[PERSON_NAME]"
click at [418, 310] on p "[PERSON_NAME], CPA" at bounding box center [417, 306] width 141 height 16
click at [781, 293] on icon at bounding box center [776, 295] width 13 height 15
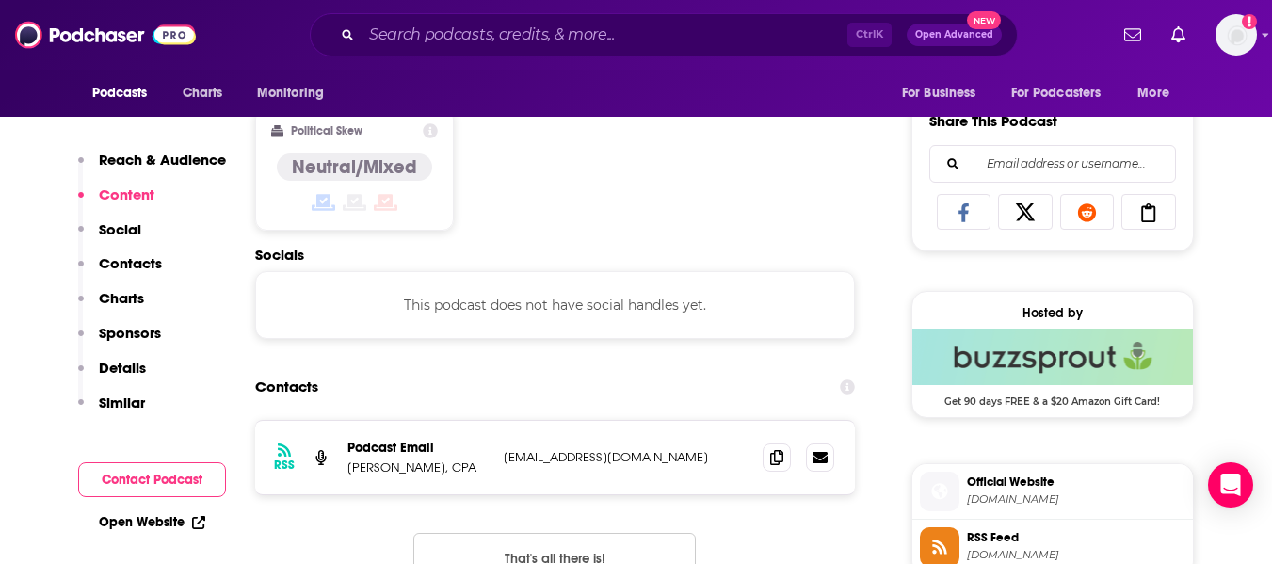
scroll to position [1275, 0]
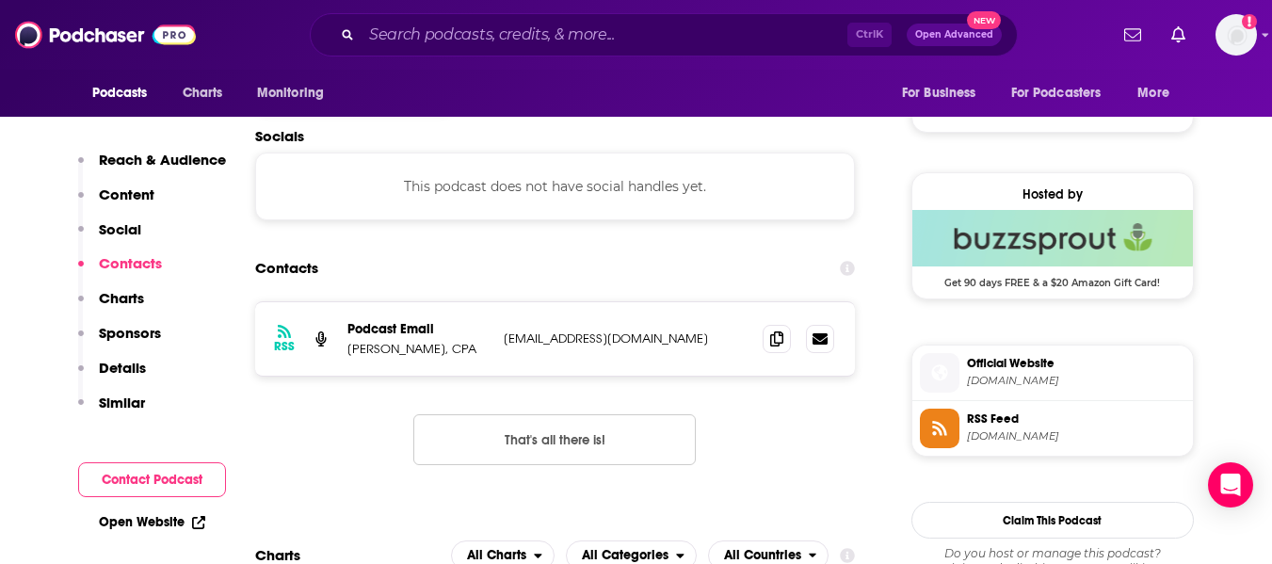
click at [156, 522] on link "Open Website" at bounding box center [152, 522] width 106 height 16
